Goal: Navigation & Orientation: Find specific page/section

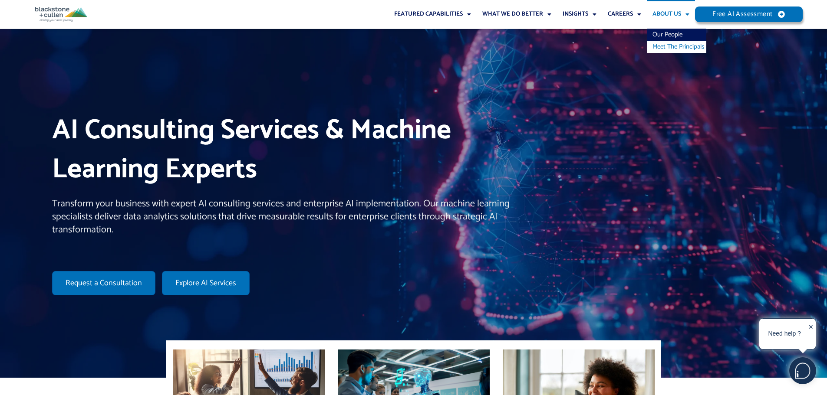
click at [669, 48] on link "Meet The Principals" at bounding box center [676, 47] width 59 height 12
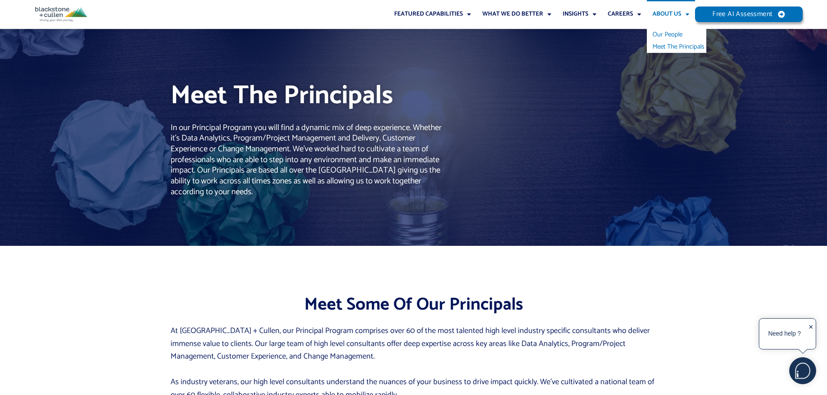
click at [673, 33] on link "Our People" at bounding box center [676, 35] width 59 height 12
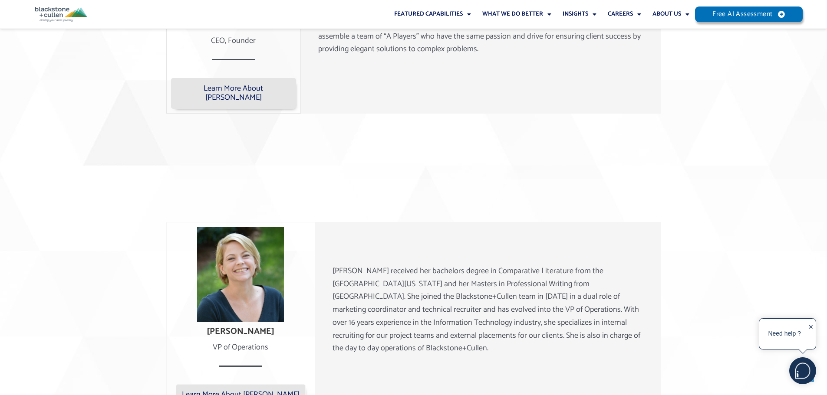
scroll to position [824, 0]
